Goal: Information Seeking & Learning: Learn about a topic

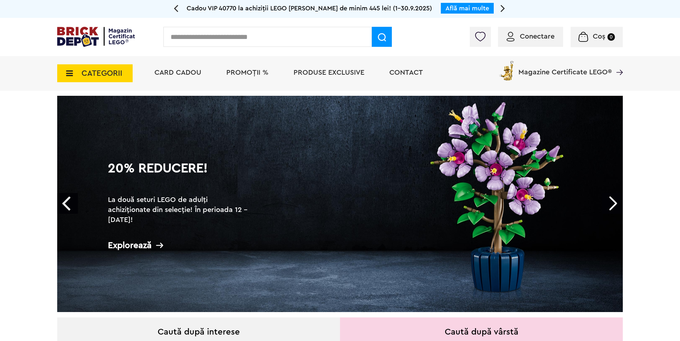
click at [102, 28] on img at bounding box center [96, 37] width 78 height 20
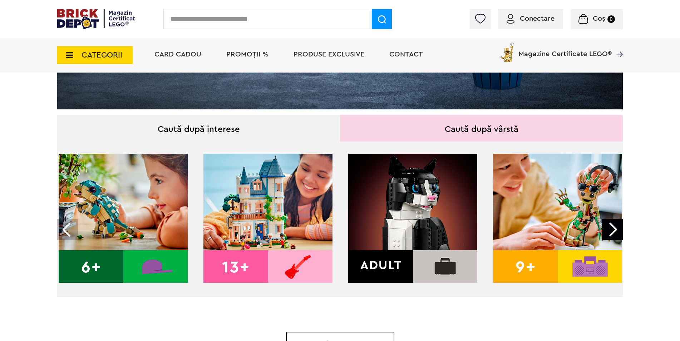
scroll to position [215, 0]
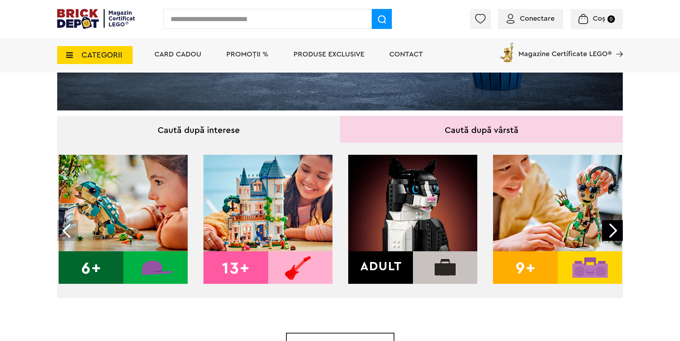
click at [437, 225] on img at bounding box center [412, 219] width 129 height 129
click at [437, 206] on img at bounding box center [412, 219] width 129 height 129
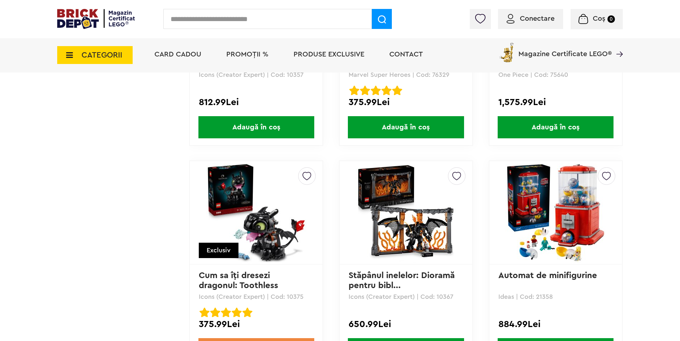
scroll to position [1538, 0]
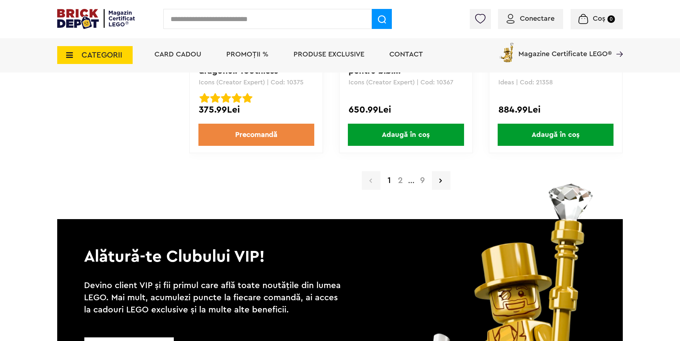
click at [402, 176] on a=Adult&order=1&page=2"] "2" at bounding box center [400, 180] width 12 height 9
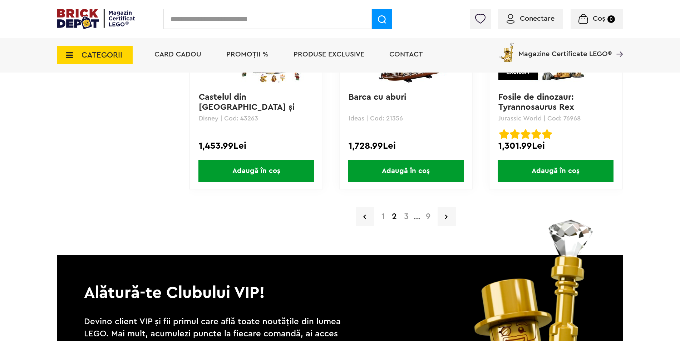
scroll to position [1502, 0]
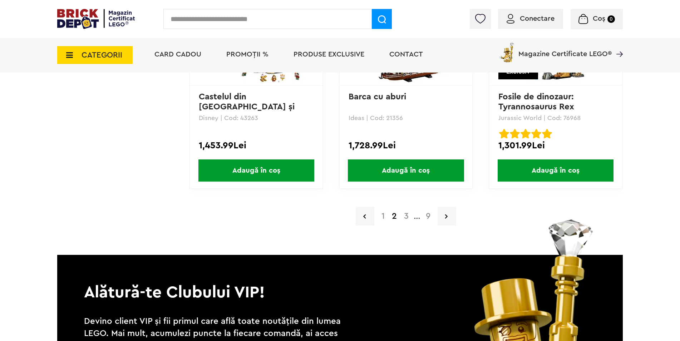
click at [405, 216] on a=Adult&order=1&page=3"] "3" at bounding box center [406, 216] width 12 height 9
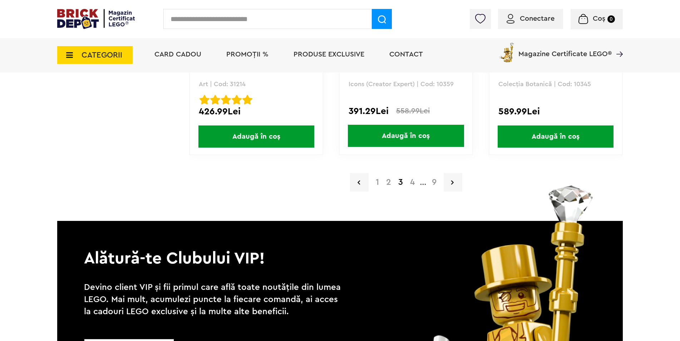
scroll to position [1538, 0]
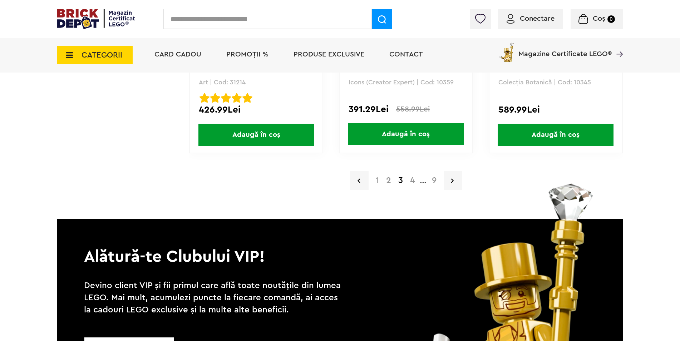
click at [411, 183] on a=Adult&order=1&page=4"] "4" at bounding box center [413, 180] width 12 height 9
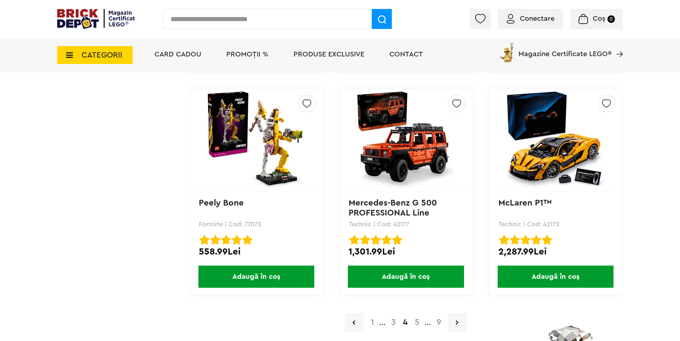
scroll to position [1430, 0]
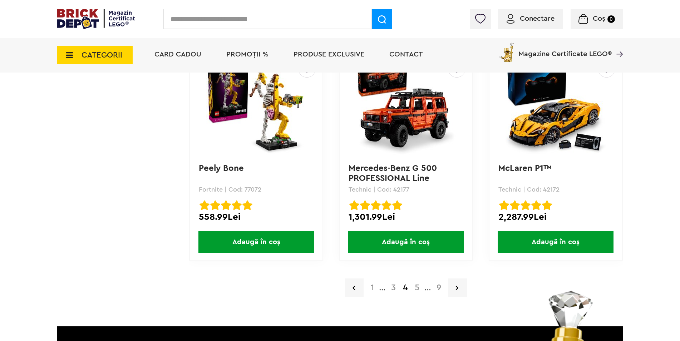
click at [631, 45] on div "CATEGORII Jucării LEGO Card Cadou LEGO Animal Crossing Nou Architecture Nou Art…" at bounding box center [340, 55] width 680 height 35
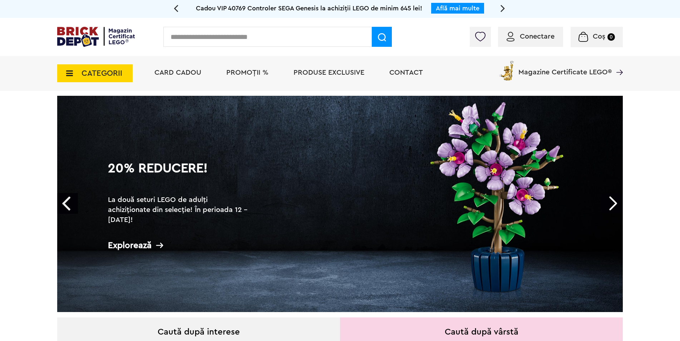
click at [117, 72] on span "CATEGORII" at bounding box center [102, 73] width 41 height 8
